Goal: Task Accomplishment & Management: Use online tool/utility

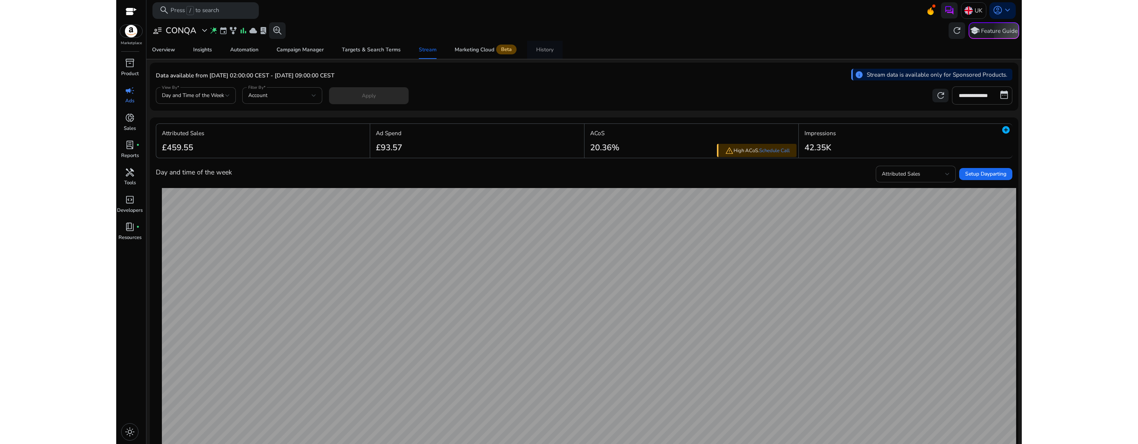
scroll to position [137, 0]
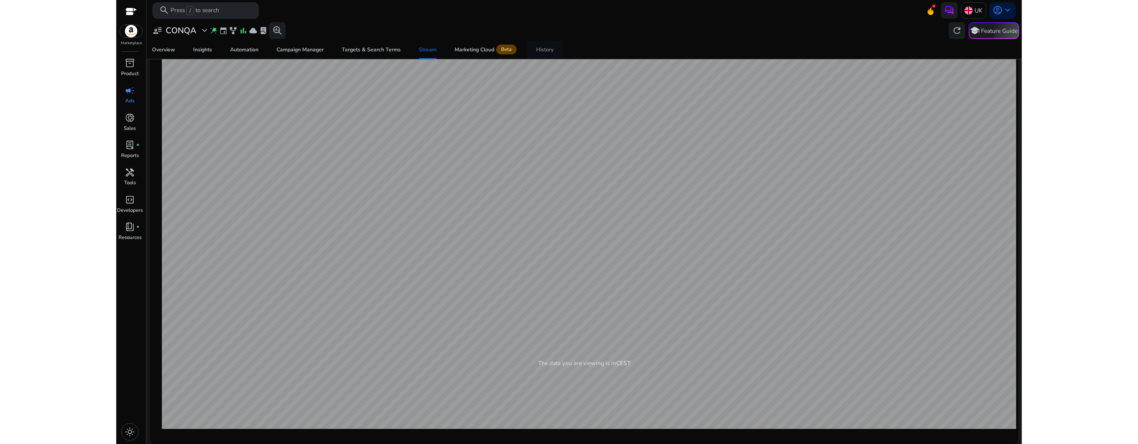
click at [542, 51] on div "History" at bounding box center [544, 49] width 17 height 5
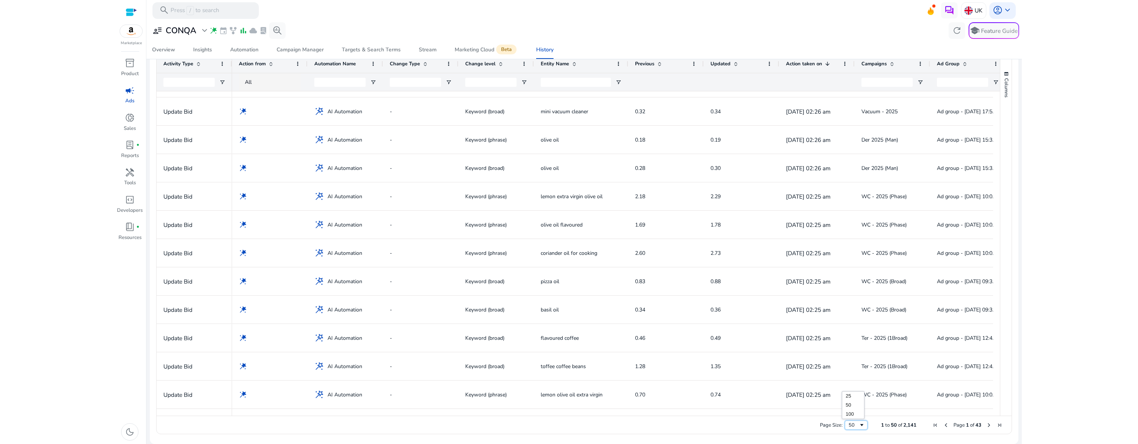
click at [852, 426] on div "50" at bounding box center [853, 424] width 10 height 7
click at [986, 424] on span "Next Page" at bounding box center [989, 425] width 6 height 6
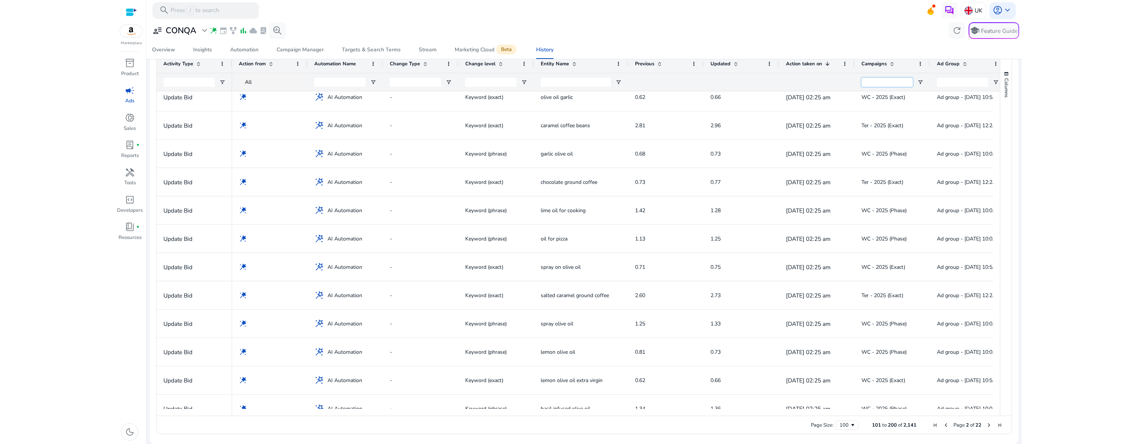
click at [892, 83] on input "Campaigns Filter Input" at bounding box center [886, 82] width 51 height 9
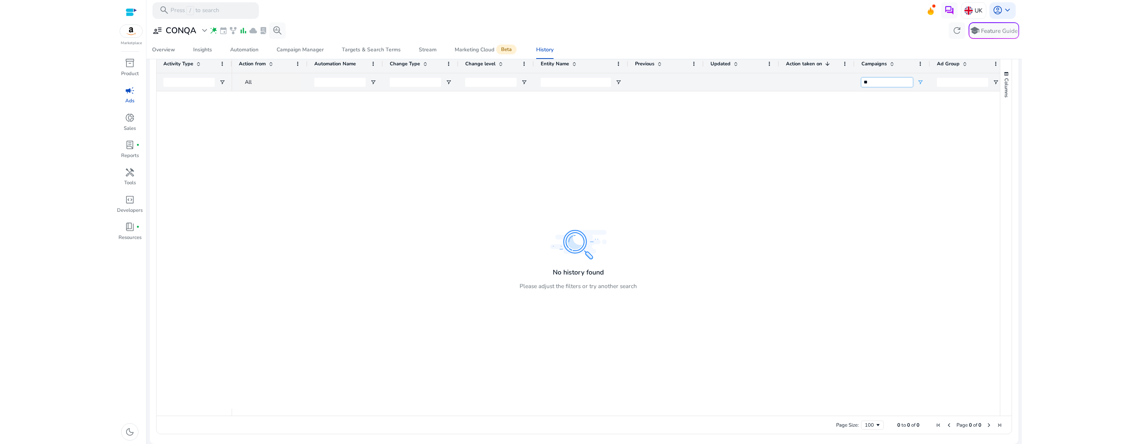
type input "*"
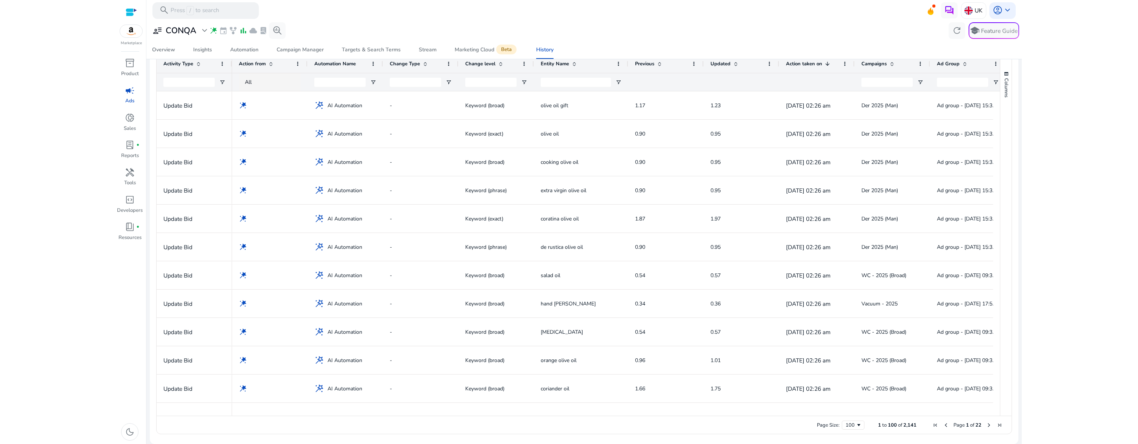
click at [893, 63] on span at bounding box center [892, 64] width 6 height 6
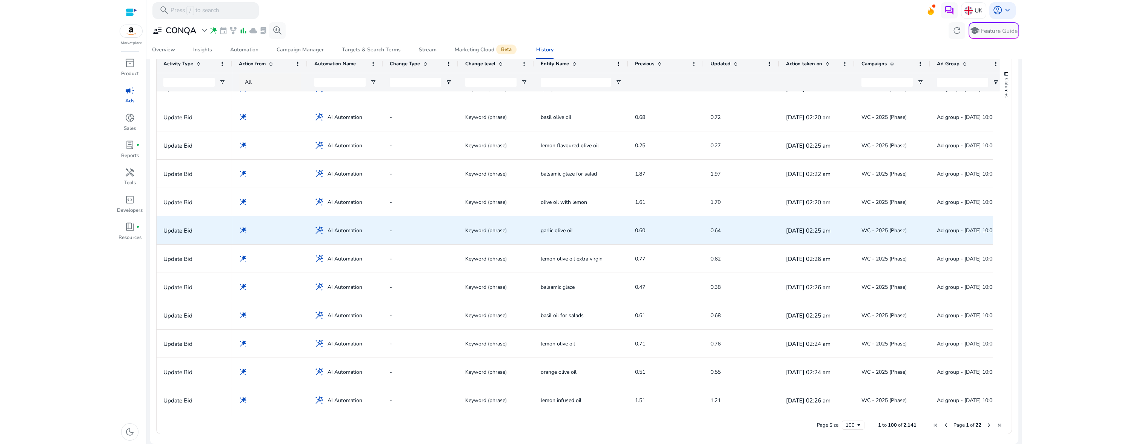
scroll to position [1865, 0]
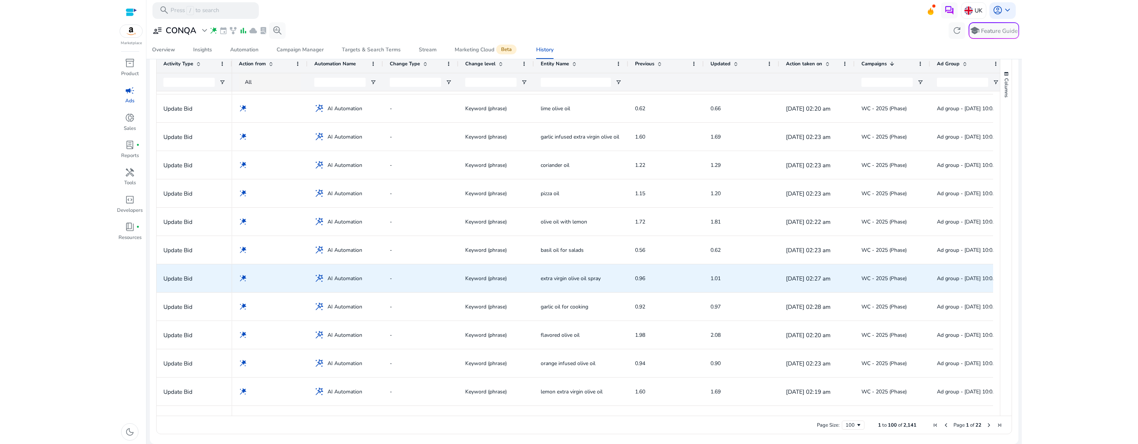
scroll to position [2270, 0]
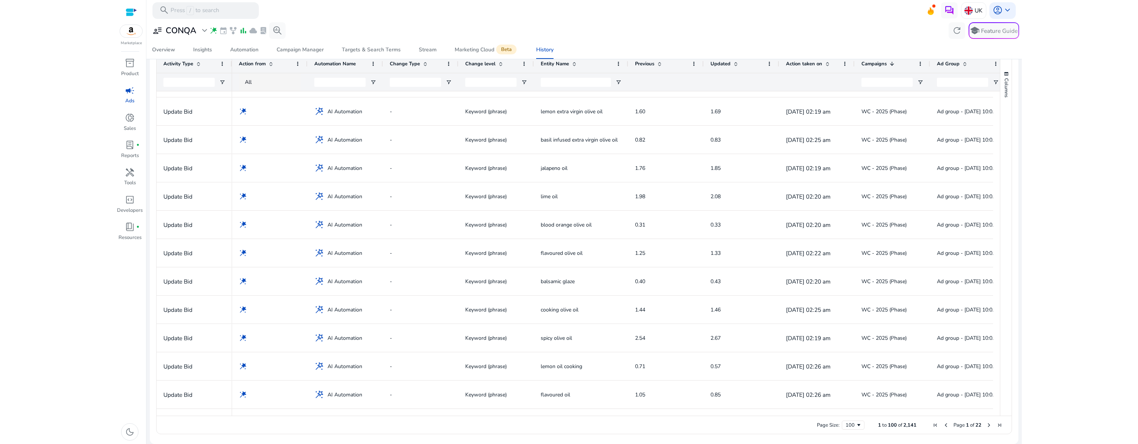
click at [986, 426] on span "Next Page" at bounding box center [989, 425] width 6 height 6
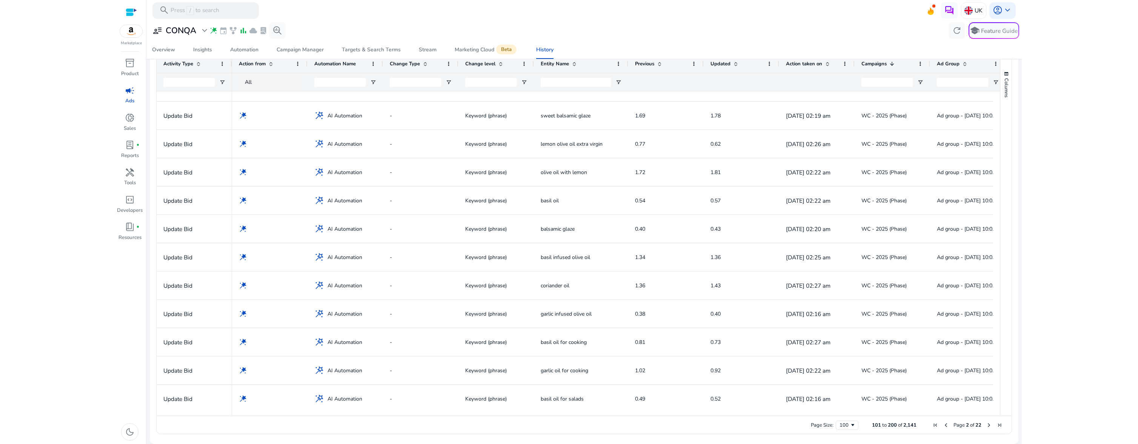
click at [943, 426] on span "Previous Page" at bounding box center [946, 425] width 6 height 6
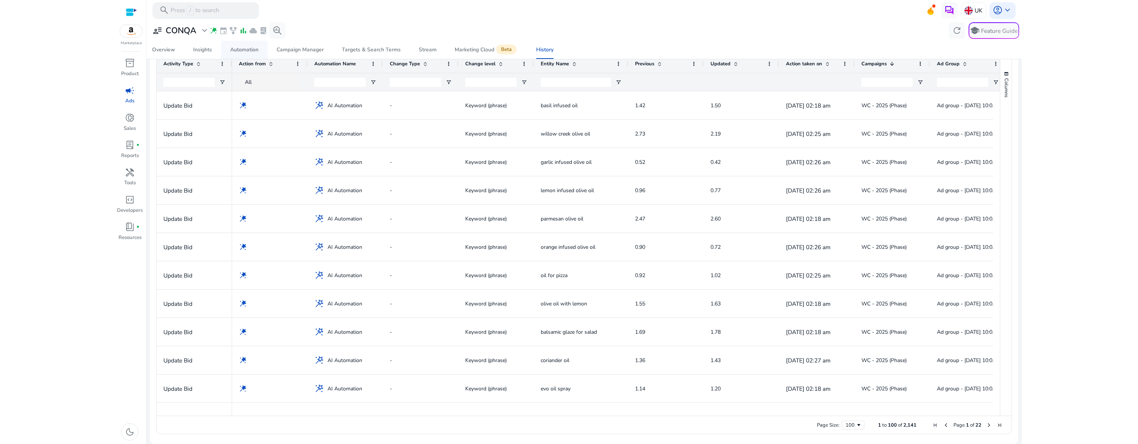
click at [244, 50] on div "Automation" at bounding box center [244, 49] width 28 height 5
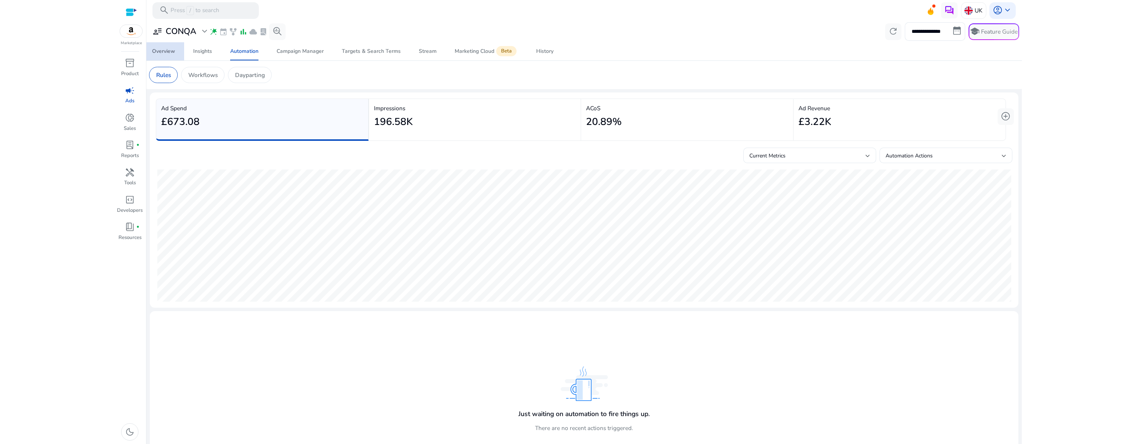
click at [172, 53] on div "Overview" at bounding box center [163, 51] width 23 height 5
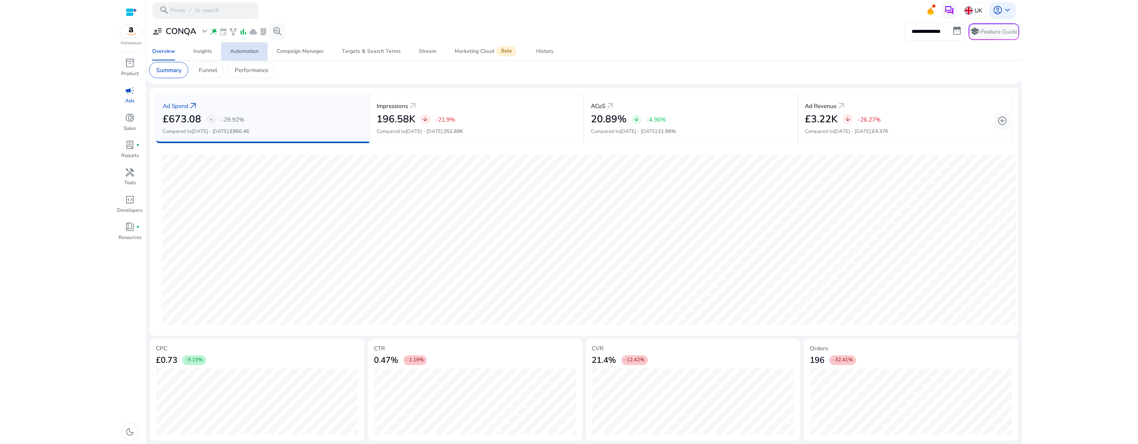
click at [250, 51] on div "Automation" at bounding box center [244, 51] width 28 height 5
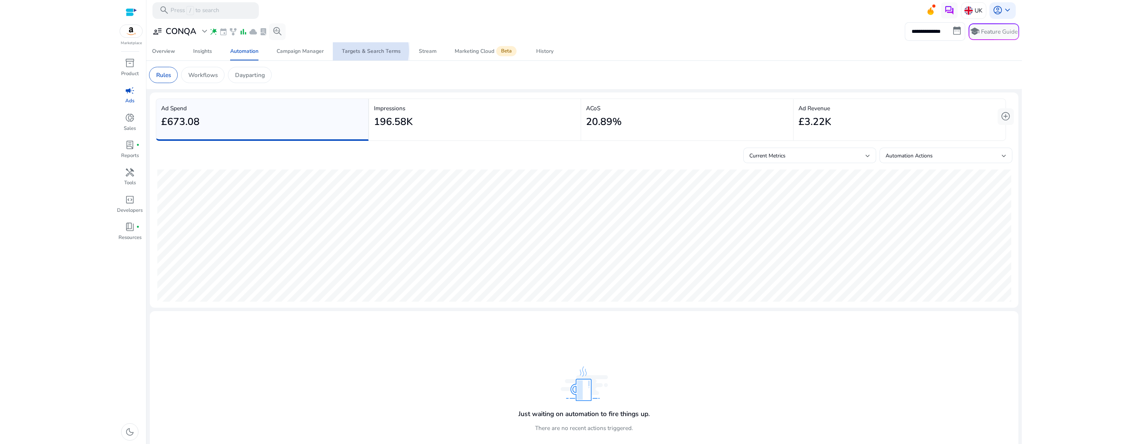
click at [364, 51] on div "Targets & Search Terms" at bounding box center [371, 51] width 59 height 5
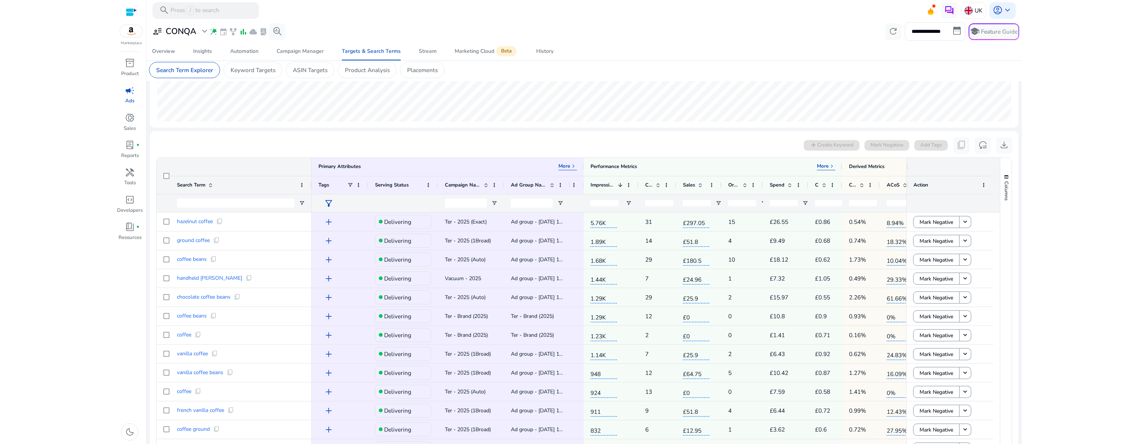
scroll to position [189, 0]
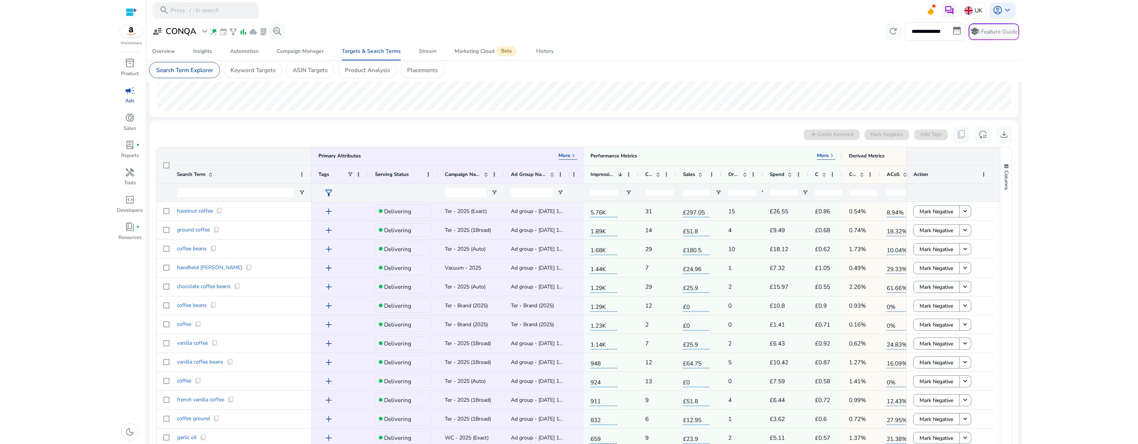
drag, startPoint x: 903, startPoint y: 157, endPoint x: 953, endPoint y: 161, distance: 49.3
click at [953, 161] on div at bounding box center [950, 156] width 87 height 18
drag, startPoint x: 840, startPoint y: 157, endPoint x: 801, endPoint y: 160, distance: 39.7
click at [801, 160] on div "Performance Metrics More keyboard_arrow_right" at bounding box center [713, 156] width 258 height 18
drag, startPoint x: 841, startPoint y: 156, endPoint x: 817, endPoint y: 156, distance: 24.1
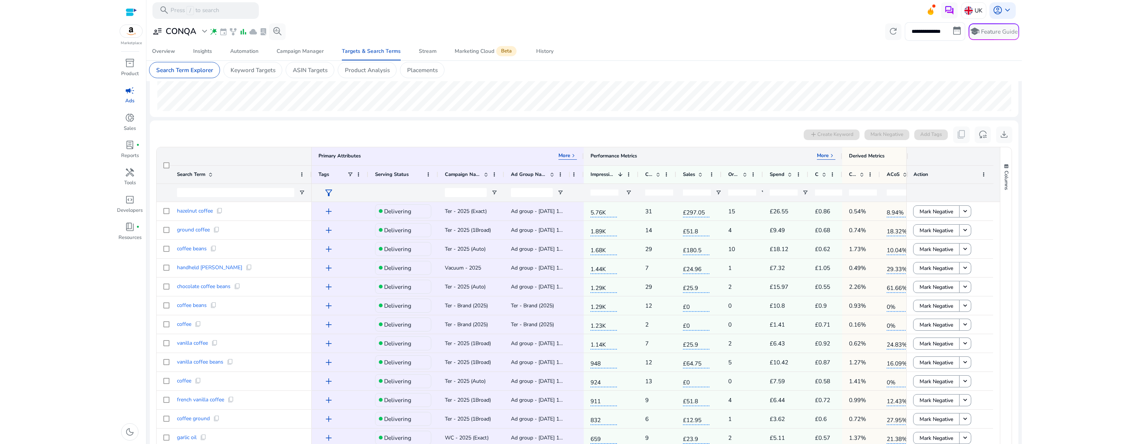
click at [817, 156] on div "Performance Metrics More keyboard_arrow_right" at bounding box center [713, 156] width 258 height 18
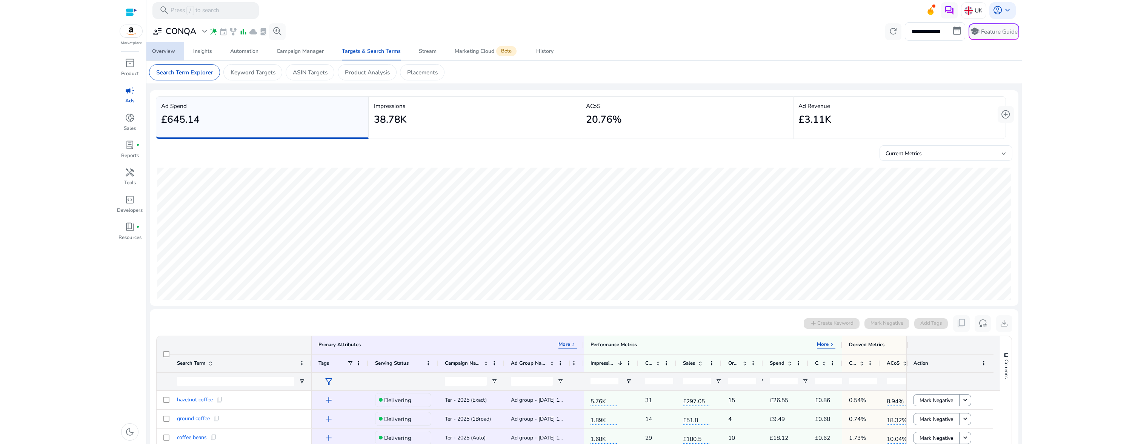
click at [171, 54] on div "Overview" at bounding box center [163, 51] width 23 height 5
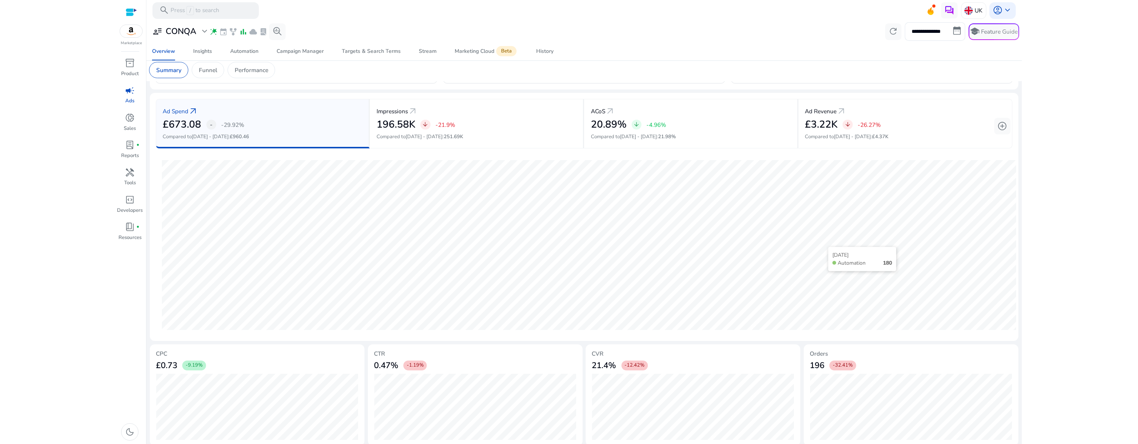
scroll to position [92, 0]
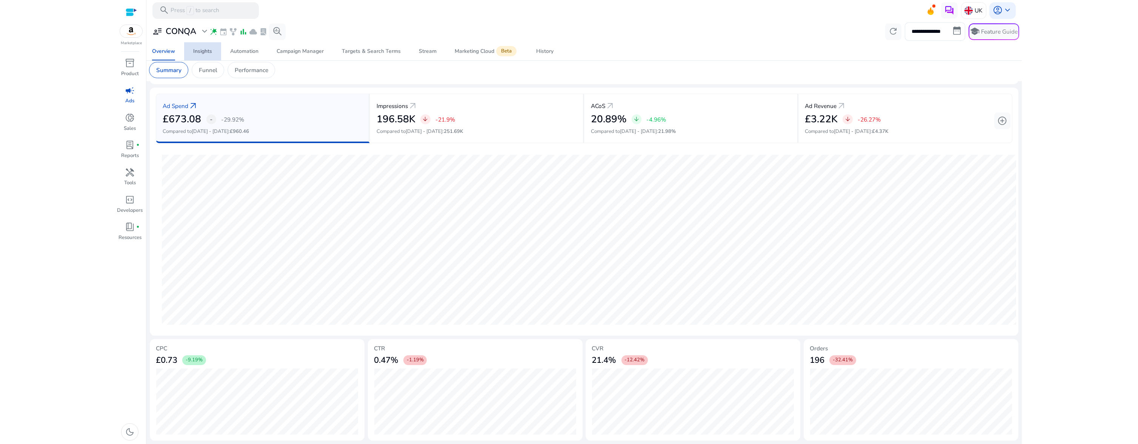
click at [204, 54] on div "Insights" at bounding box center [202, 51] width 19 height 5
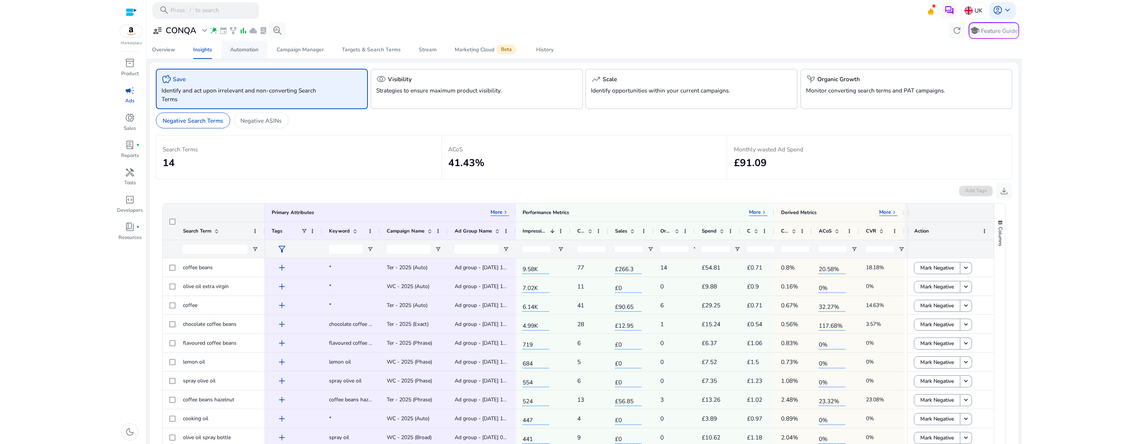
click at [254, 54] on span "Automation" at bounding box center [244, 50] width 28 height 18
